Goal: Task Accomplishment & Management: Complete application form

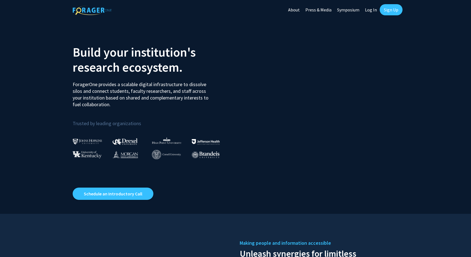
click at [388, 8] on link "Sign Up" at bounding box center [391, 9] width 23 height 11
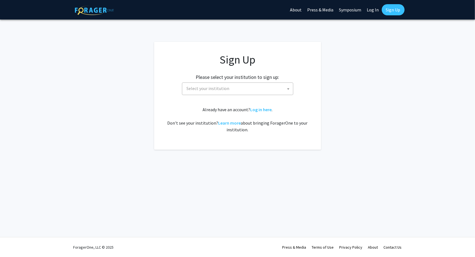
click at [222, 86] on span "Select your institution" at bounding box center [208, 88] width 43 height 6
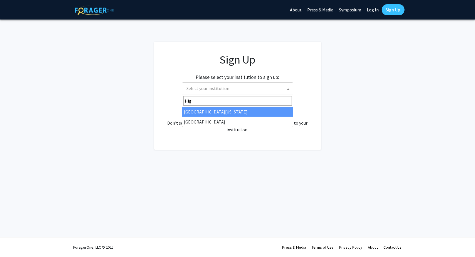
type input "High"
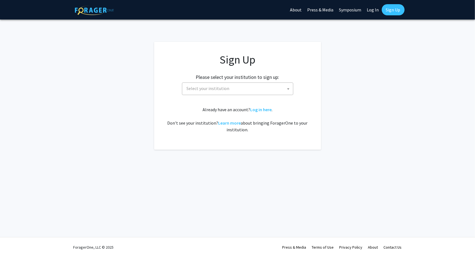
click at [209, 117] on div "Already have an account? Log in here . Don't see your institution? Learn more a…" at bounding box center [237, 119] width 145 height 27
click at [205, 90] on span "Select your institution" at bounding box center [208, 88] width 43 height 6
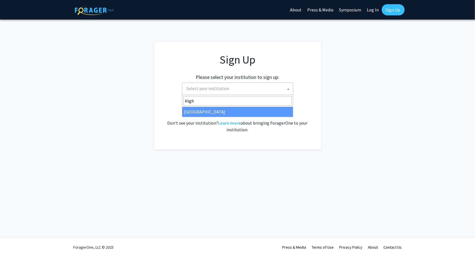
type input "High"
select select "2"
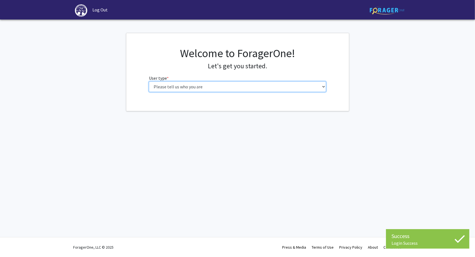
click at [290, 85] on select "Please tell us who you are Undergraduate Student Master's Student Doctoral Cand…" at bounding box center [237, 86] width 177 height 11
select select "1: undergrad"
click at [149, 81] on select "Please tell us who you are Undergraduate Student Master's Student Doctoral Cand…" at bounding box center [237, 86] width 177 height 11
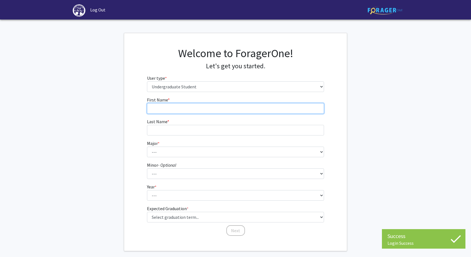
click at [255, 106] on input "First Name * required" at bounding box center [235, 108] width 177 height 11
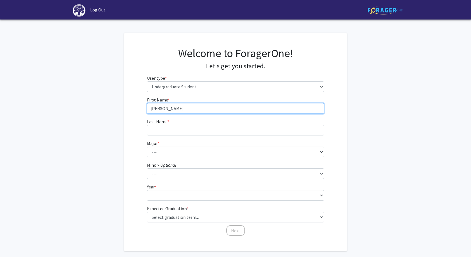
type input "[PERSON_NAME]"
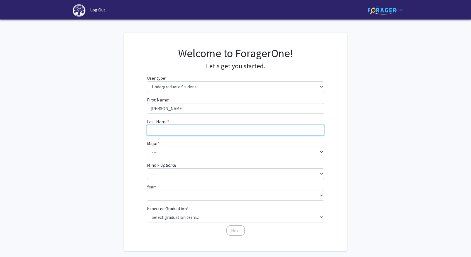
click at [231, 131] on input "Last Name * required" at bounding box center [235, 130] width 177 height 11
type input "[PERSON_NAME]"
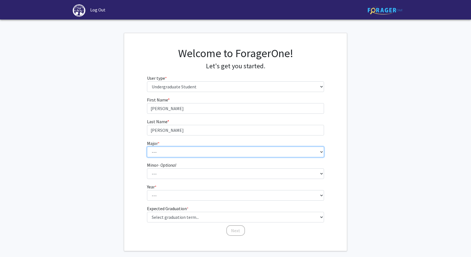
click at [224, 152] on select "--- Accounting Actuarial Science Advertising, Public Relations, and Strategic C…" at bounding box center [235, 151] width 177 height 11
select select "24: 179"
click at [147, 146] on select "--- Accounting Actuarial Science Advertising, Public Relations, and Strategic C…" at bounding box center [235, 151] width 177 height 11
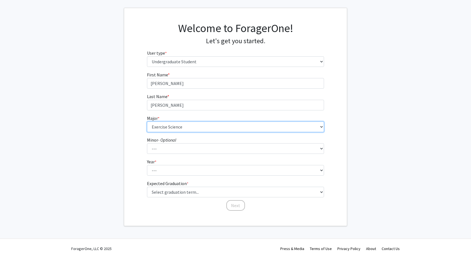
scroll to position [26, 0]
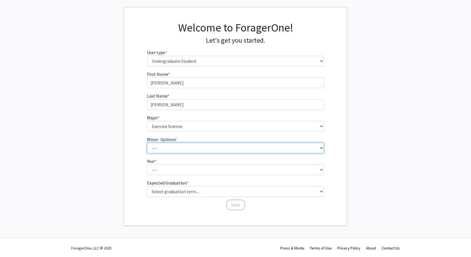
click at [171, 149] on select "--- Anthropology Chinese Civic Responsibility and Social Innovation Criminal Ju…" at bounding box center [235, 147] width 177 height 11
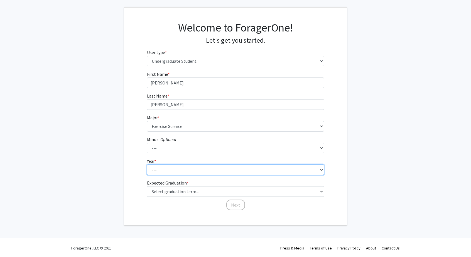
click at [172, 165] on select "--- First-year Sophomore Junior Senior Postbaccalaureate Certificate" at bounding box center [235, 169] width 177 height 11
select select "1: first-year"
click at [147, 164] on select "--- First-year Sophomore Junior Senior Postbaccalaureate Certificate" at bounding box center [235, 169] width 177 height 11
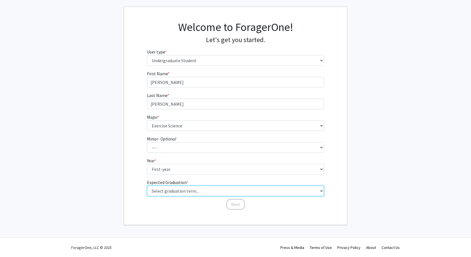
click at [186, 189] on select "Select graduation term... Spring 2025 Summer 2025 Fall 2025 Winter 2025 Spring …" at bounding box center [235, 190] width 177 height 11
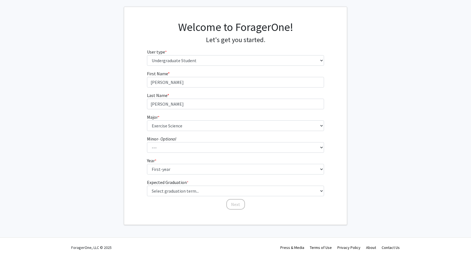
click at [170, 205] on div "First Name * required [PERSON_NAME] Last Name * required [PERSON_NAME] * requir…" at bounding box center [236, 140] width 186 height 140
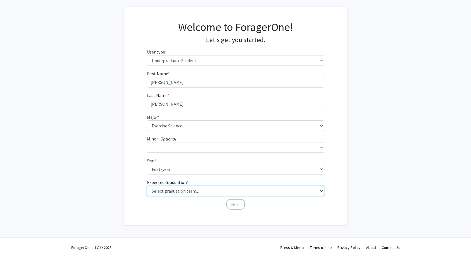
click at [183, 190] on select "Select graduation term... Spring 2025 Summer 2025 Fall 2025 Winter 2025 Spring …" at bounding box center [235, 190] width 177 height 11
select select "17: spring_2029"
click at [147, 185] on select "Select graduation term... Spring 2025 Summer 2025 Fall 2025 Winter 2025 Spring …" at bounding box center [235, 190] width 177 height 11
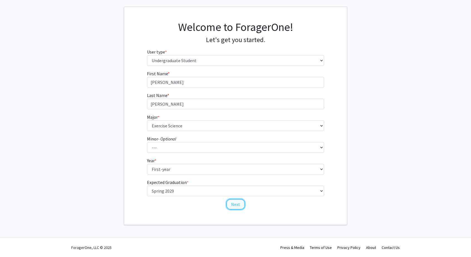
click at [233, 203] on button "Next" at bounding box center [235, 204] width 19 height 11
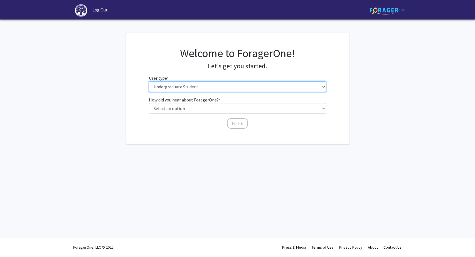
click at [206, 85] on select "Please tell us who you are Undergraduate Student Master's Student Doctoral Cand…" at bounding box center [237, 86] width 177 height 11
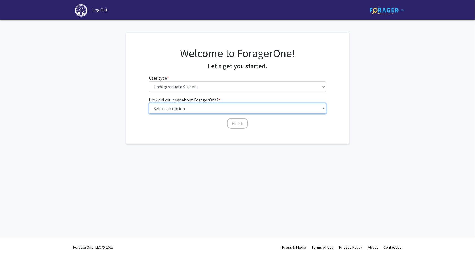
click at [199, 112] on select "Select an option Peer/student recommendation Faculty/staff recommendation Unive…" at bounding box center [237, 108] width 177 height 11
select select "2: faculty_recommendation"
click at [149, 103] on select "Select an option Peer/student recommendation Faculty/staff recommendation Unive…" at bounding box center [237, 108] width 177 height 11
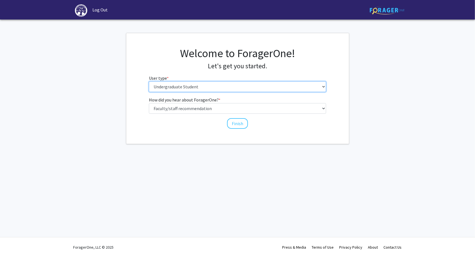
click at [211, 87] on select "Please tell us who you are Undergraduate Student Master's Student Doctoral Cand…" at bounding box center [237, 86] width 177 height 11
click at [149, 81] on select "Please tell us who you are Undergraduate Student Master's Student Doctoral Cand…" at bounding box center [237, 86] width 177 height 11
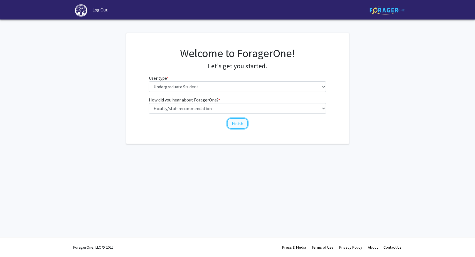
click at [234, 123] on button "Finish" at bounding box center [237, 123] width 21 height 11
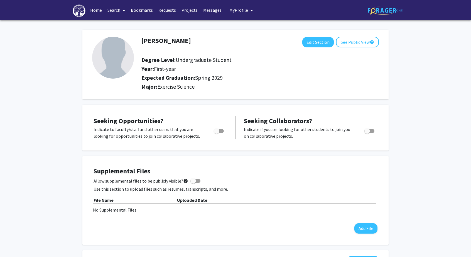
click at [120, 11] on link "Search" at bounding box center [116, 9] width 23 height 19
click at [122, 26] on span "Faculty/Staff" at bounding box center [125, 25] width 41 height 11
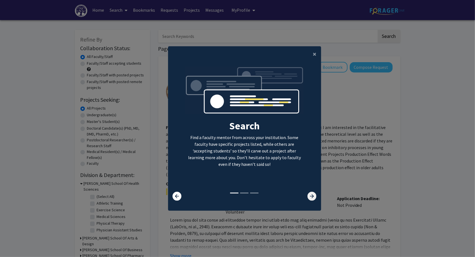
click at [312, 195] on icon at bounding box center [311, 195] width 9 height 9
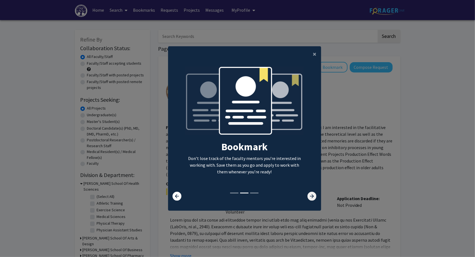
click at [311, 195] on icon at bounding box center [311, 195] width 9 height 9
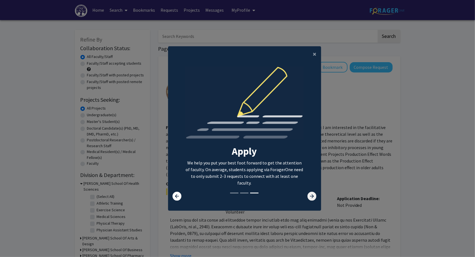
click at [311, 195] on icon at bounding box center [311, 195] width 9 height 9
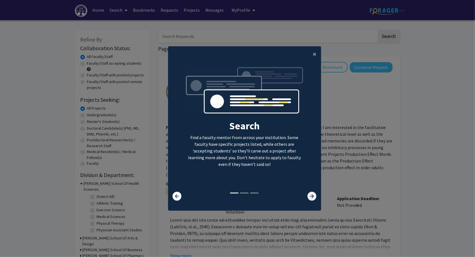
click at [311, 196] on icon at bounding box center [311, 195] width 9 height 9
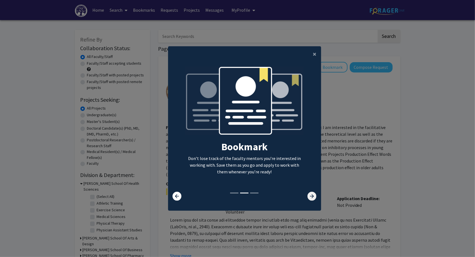
click at [311, 196] on icon at bounding box center [311, 195] width 9 height 9
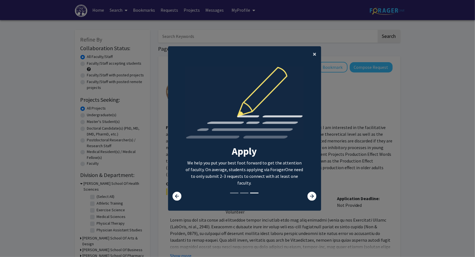
click at [310, 53] on button "×" at bounding box center [315, 54] width 13 height 16
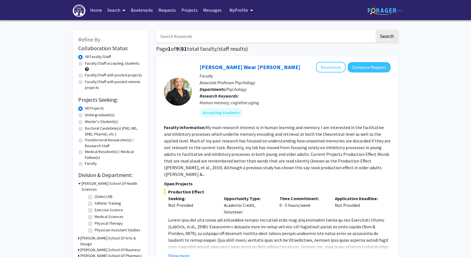
click at [85, 114] on label "Undergraduate(s)" at bounding box center [99, 115] width 29 height 6
click at [85, 114] on input "Undergraduate(s)" at bounding box center [87, 114] width 4 height 4
radio input "true"
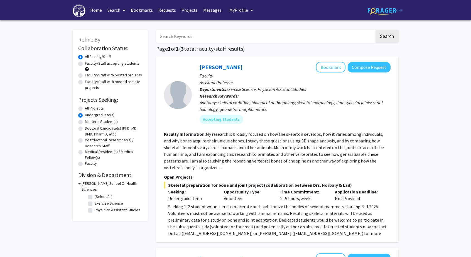
click at [95, 200] on label "Exercise Science" at bounding box center [109, 203] width 28 height 6
click at [95, 200] on input "Exercise Science" at bounding box center [97, 202] width 4 height 4
checkbox input "true"
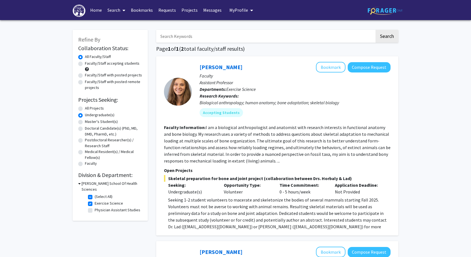
click at [95, 200] on label "Exercise Science" at bounding box center [109, 203] width 28 height 6
click at [95, 200] on input "Exercise Science" at bounding box center [97, 202] width 4 height 4
checkbox input "false"
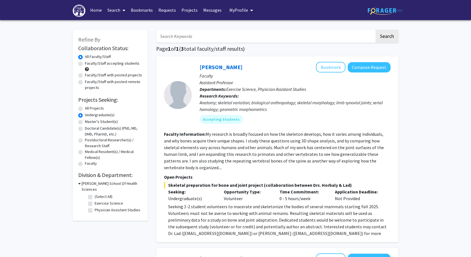
click at [122, 11] on span at bounding box center [122, 10] width 5 height 19
click at [125, 35] on span "Students" at bounding box center [122, 36] width 34 height 11
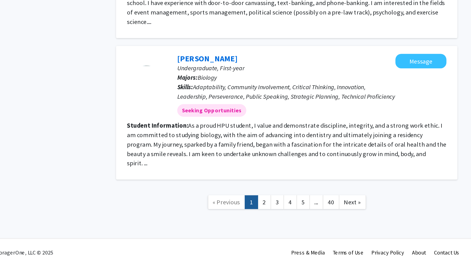
scroll to position [693, 0]
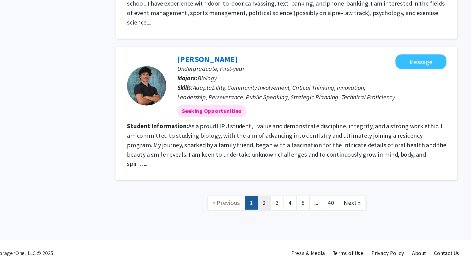
click at [261, 213] on link "2" at bounding box center [261, 218] width 9 height 10
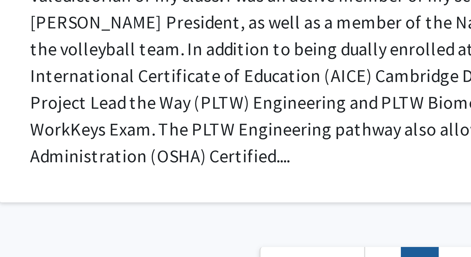
scroll to position [677, 0]
click at [267, 227] on link "3" at bounding box center [270, 232] width 9 height 10
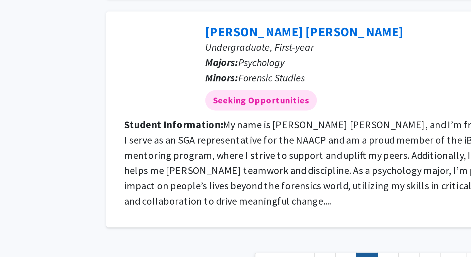
scroll to position [692, 0]
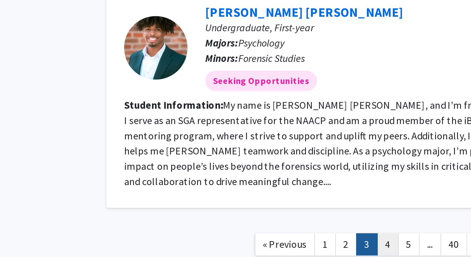
click at [280, 233] on link "4" at bounding box center [279, 238] width 9 height 10
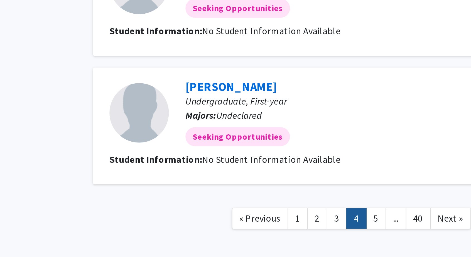
scroll to position [555, 0]
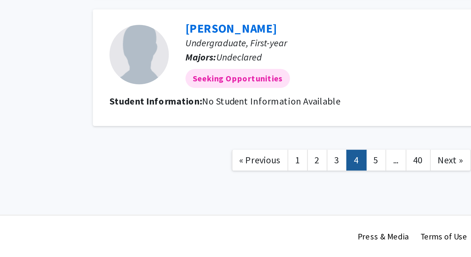
click at [294, 212] on link "..." at bounding box center [298, 211] width 10 height 10
click at [291, 212] on link "5" at bounding box center [288, 211] width 9 height 10
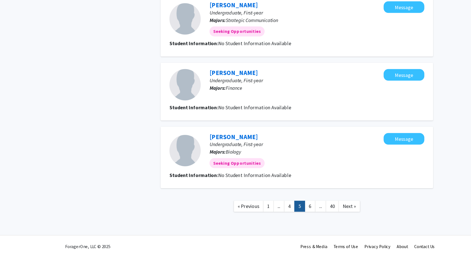
scroll to position [464, 0]
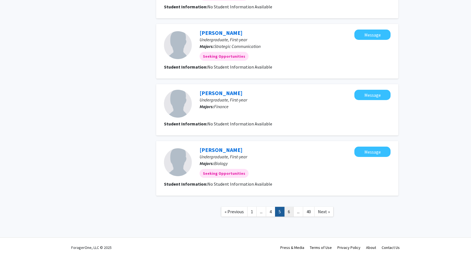
click at [290, 212] on link "6" at bounding box center [288, 211] width 9 height 10
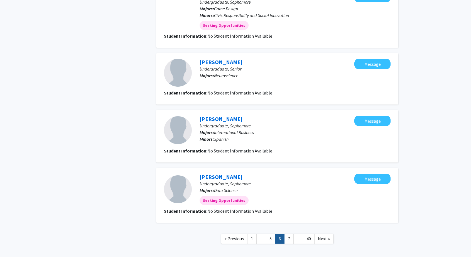
scroll to position [454, 0]
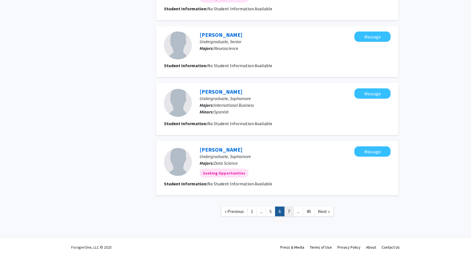
click at [291, 209] on link "7" at bounding box center [288, 211] width 9 height 10
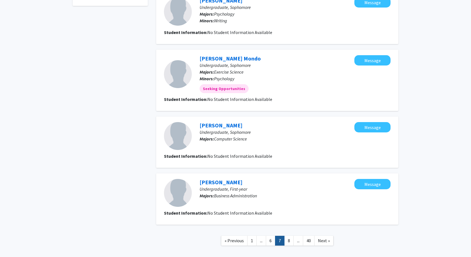
scroll to position [449, 0]
